Goal: Task Accomplishment & Management: Use online tool/utility

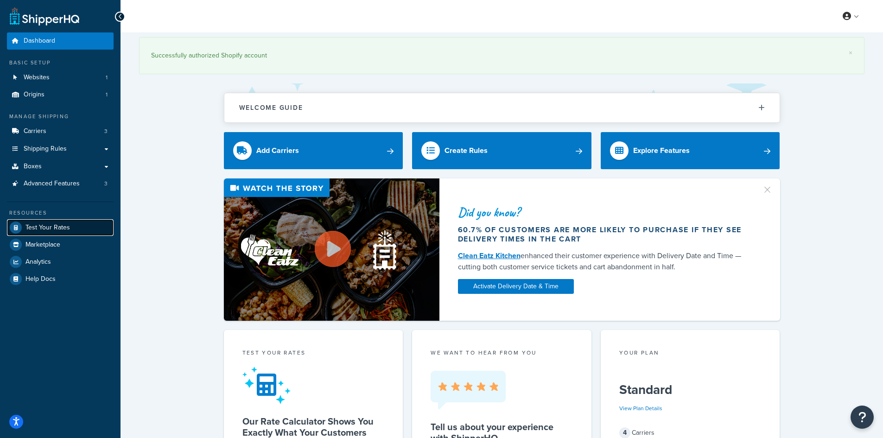
click at [78, 234] on link "Test Your Rates" at bounding box center [60, 227] width 107 height 17
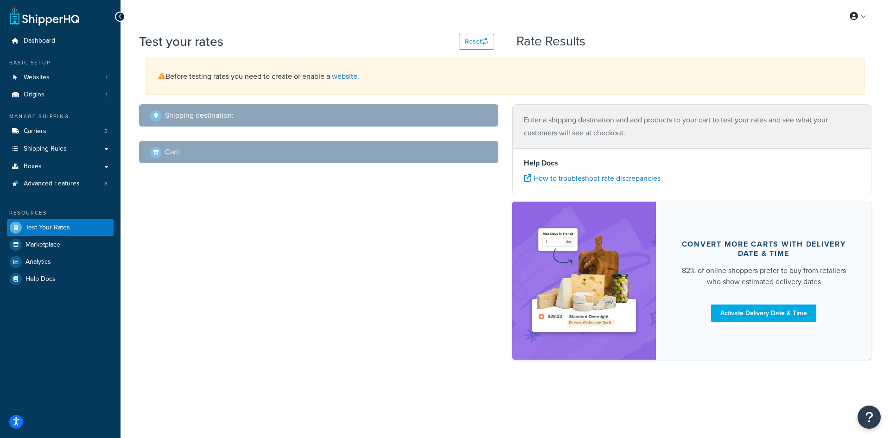
select select "[GEOGRAPHIC_DATA]"
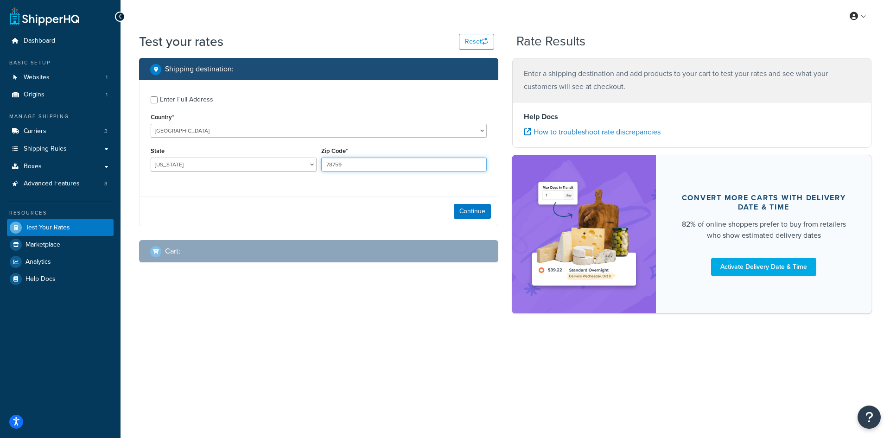
click at [339, 161] on input "78759" at bounding box center [404, 165] width 166 height 14
paste input "324"
type input "32459"
click at [250, 165] on select "[US_STATE] [US_STATE] [US_STATE] [US_STATE] [US_STATE] Armed Forces Americas Ar…" at bounding box center [234, 165] width 166 height 14
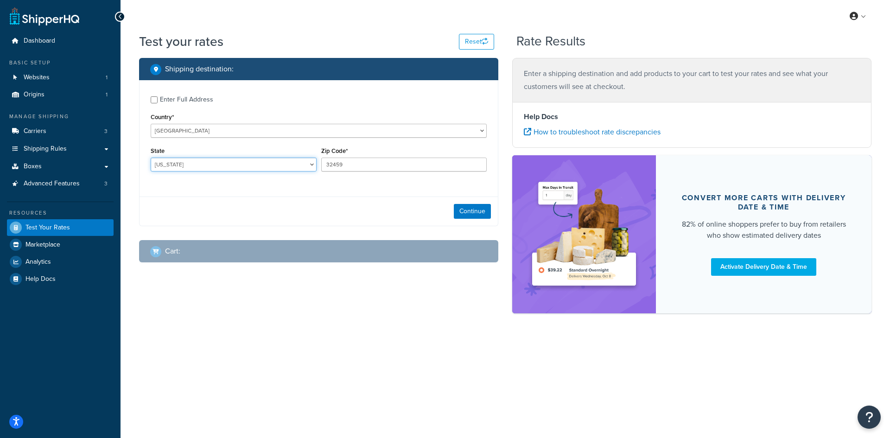
select select "FL"
click at [151, 158] on select "[US_STATE] [US_STATE] [US_STATE] [US_STATE] [US_STATE] Armed Forces Americas Ar…" at bounding box center [234, 165] width 166 height 14
click at [485, 209] on button "Continue" at bounding box center [472, 211] width 37 height 15
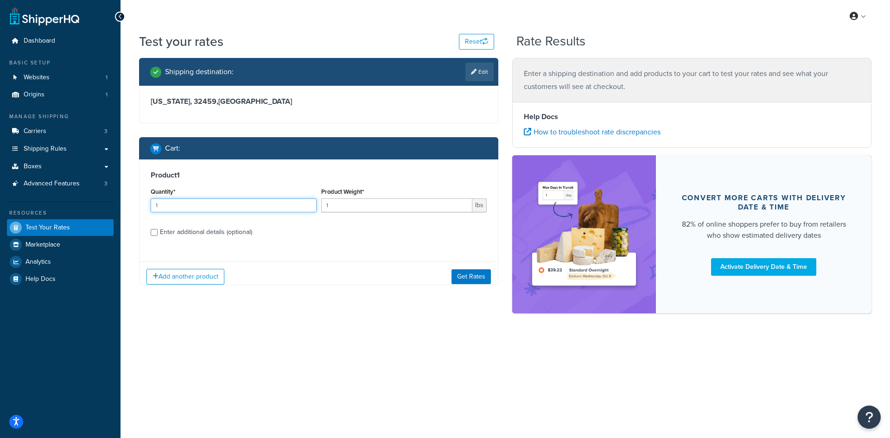
click at [209, 205] on input "1" at bounding box center [234, 205] width 166 height 14
type input "100"
type input "2.82"
click at [463, 276] on button "Get Rates" at bounding box center [470, 276] width 39 height 15
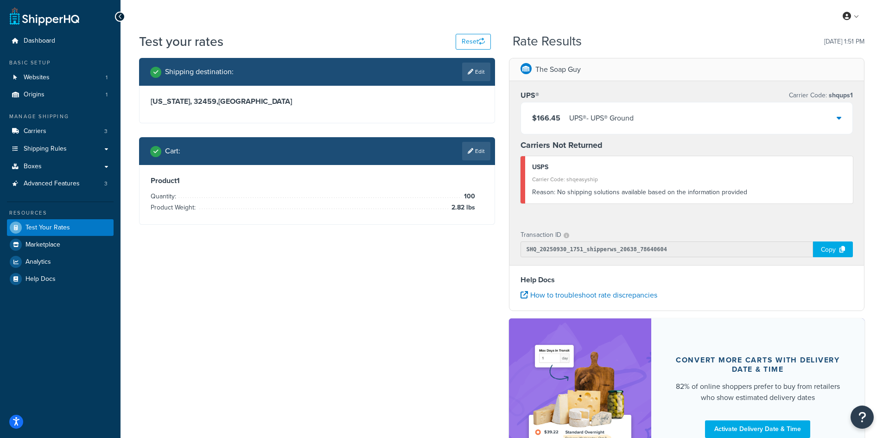
click at [694, 118] on div "$166.45 UPS® - UPS® Ground" at bounding box center [687, 118] width 332 height 32
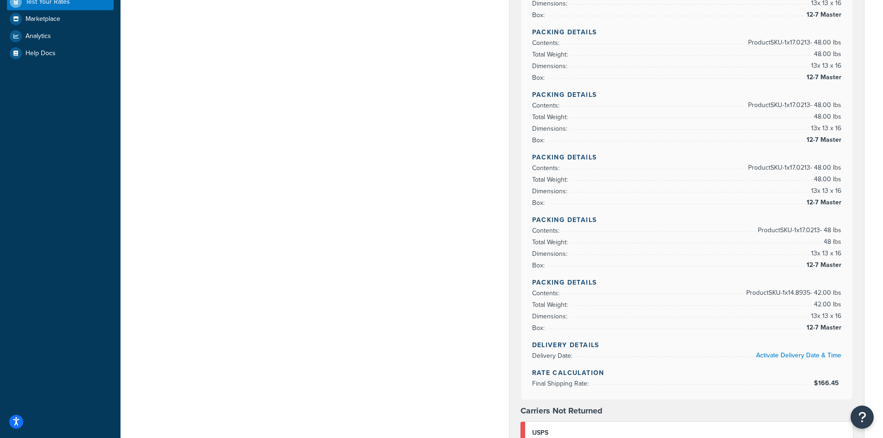
scroll to position [371, 0]
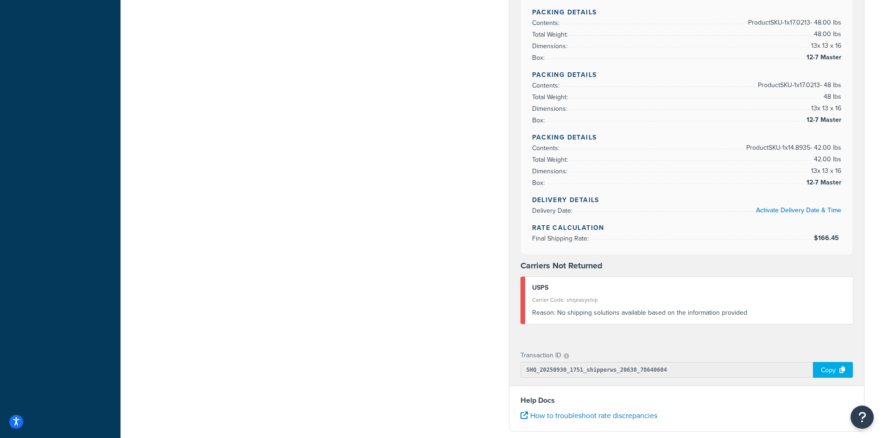
click at [592, 260] on strong "Carriers Not Returned" at bounding box center [561, 266] width 82 height 12
